Goal: Communication & Community: Answer question/provide support

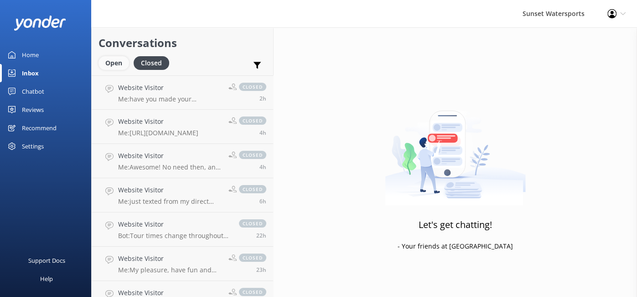
click at [112, 69] on div "Open" at bounding box center [114, 63] width 31 height 14
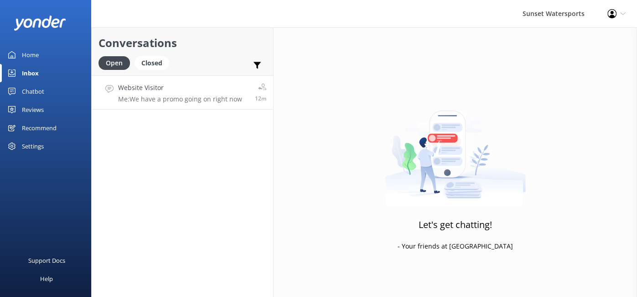
click at [173, 103] on p "Me: We have a promo going on right now" at bounding box center [180, 99] width 124 height 8
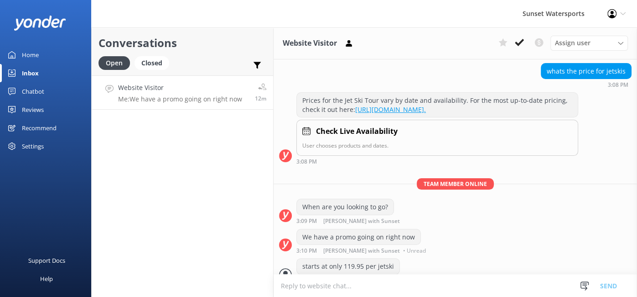
scroll to position [131, 0]
